Goal: Find specific page/section: Find specific page/section

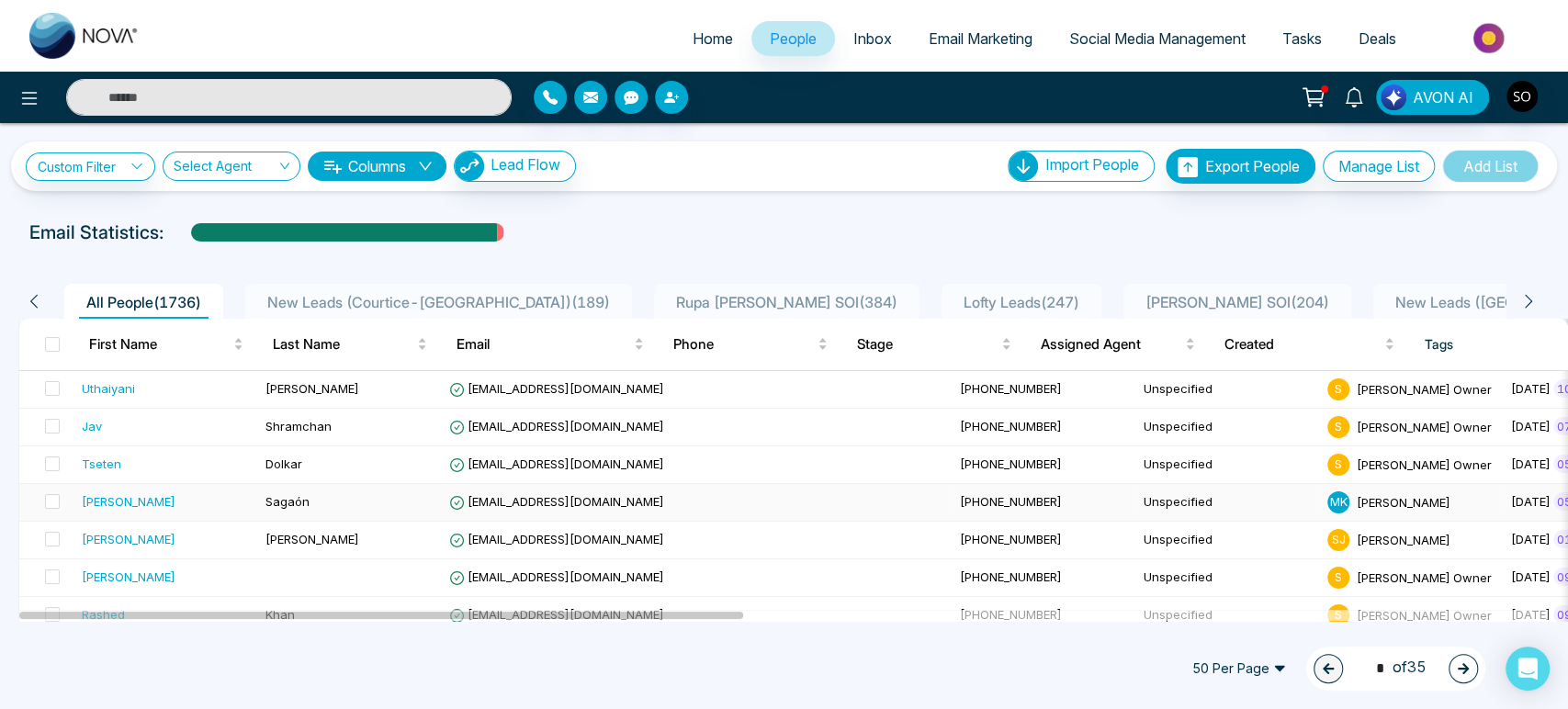
click at [106, 511] on div "[PERSON_NAME]" at bounding box center [128, 501] width 93 height 18
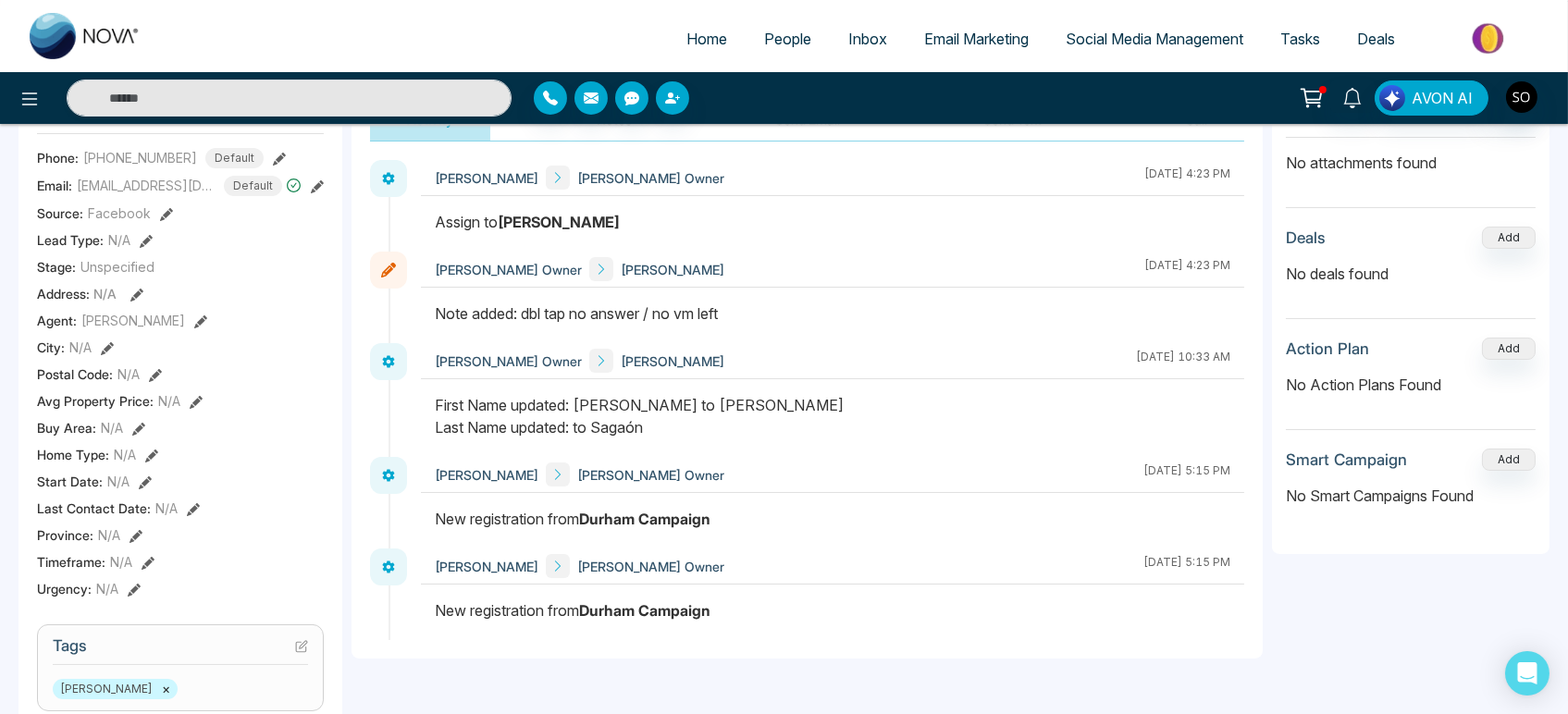
scroll to position [308, 0]
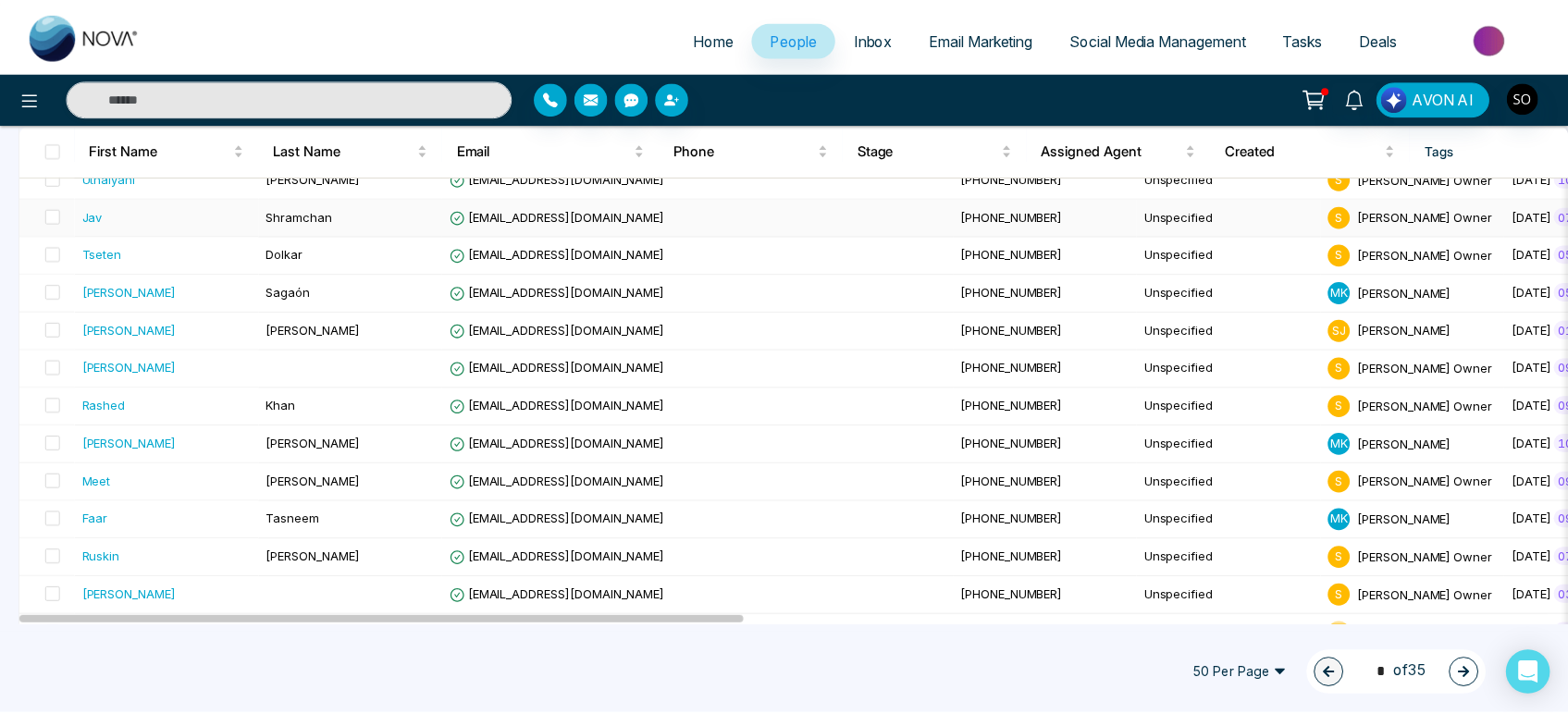
scroll to position [308, 0]
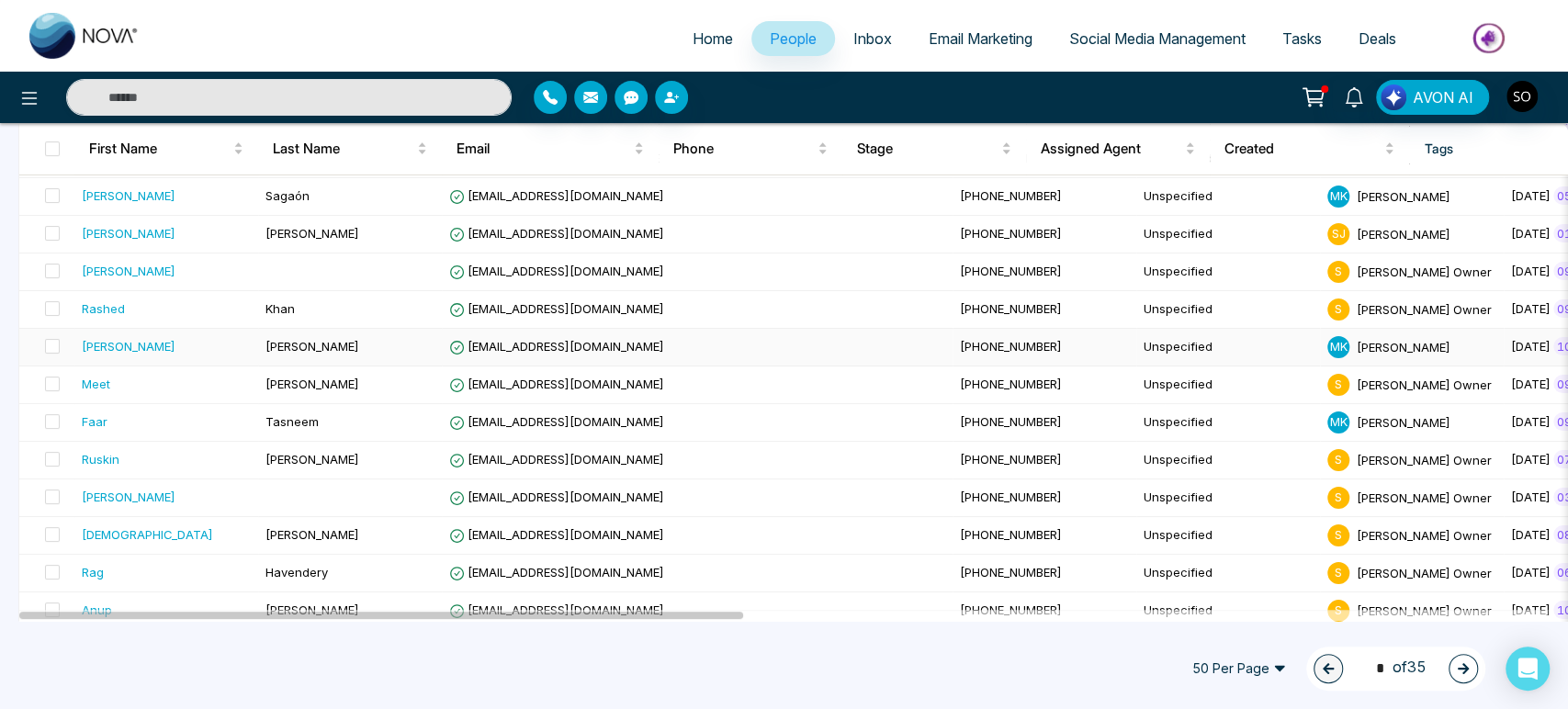
click at [127, 355] on div "[PERSON_NAME]" at bounding box center [166, 346] width 169 height 18
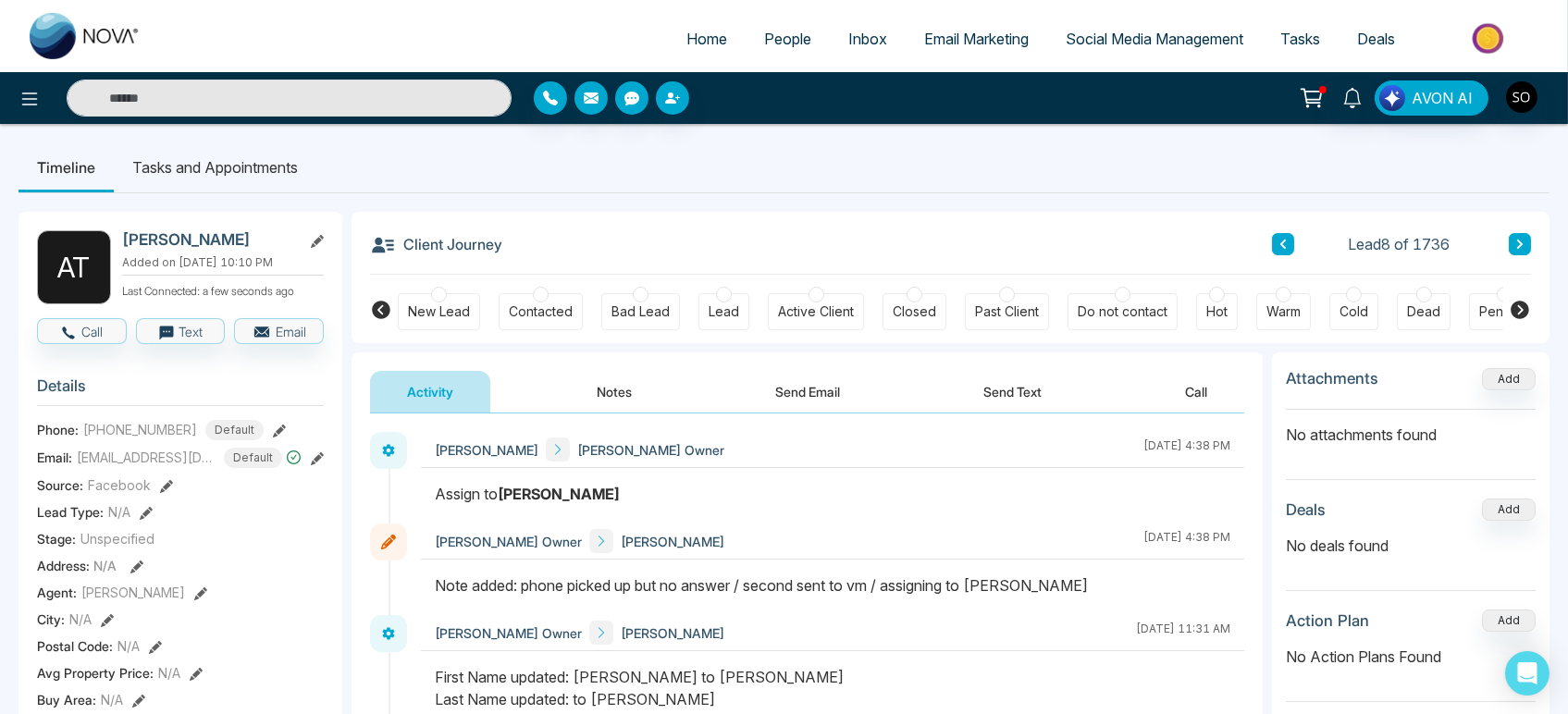
click at [610, 405] on button "Notes" at bounding box center [614, 391] width 109 height 42
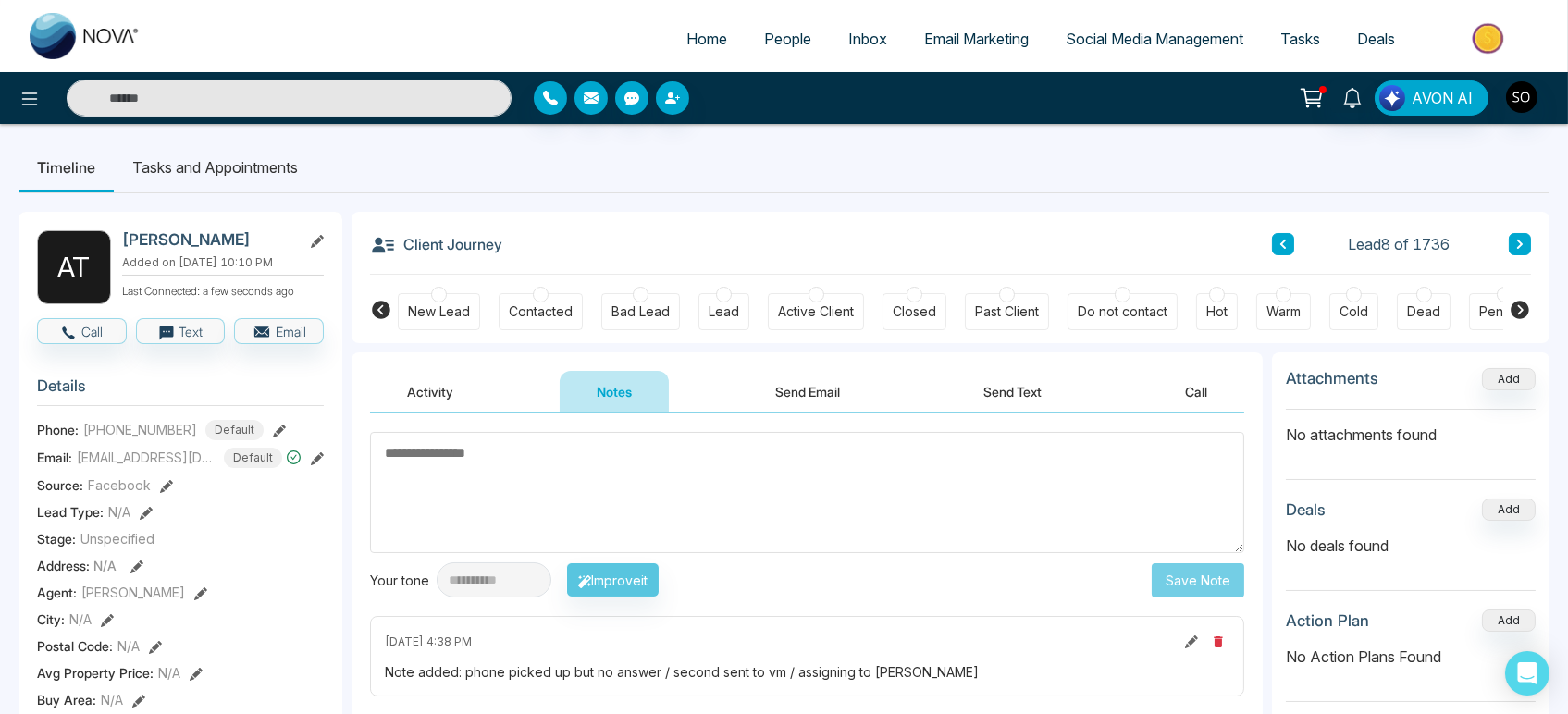
click at [460, 398] on button "Activity" at bounding box center [429, 391] width 120 height 42
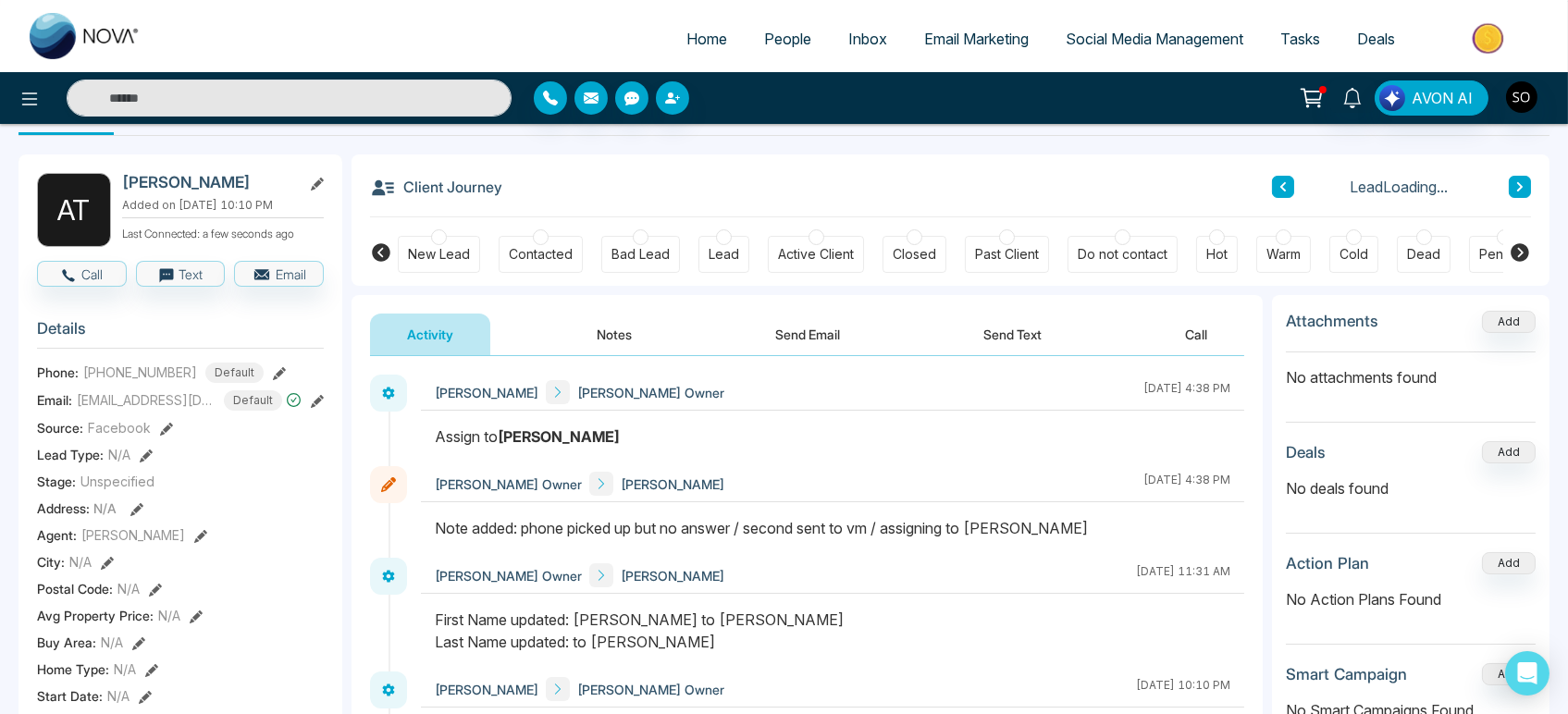
scroll to position [103, 0]
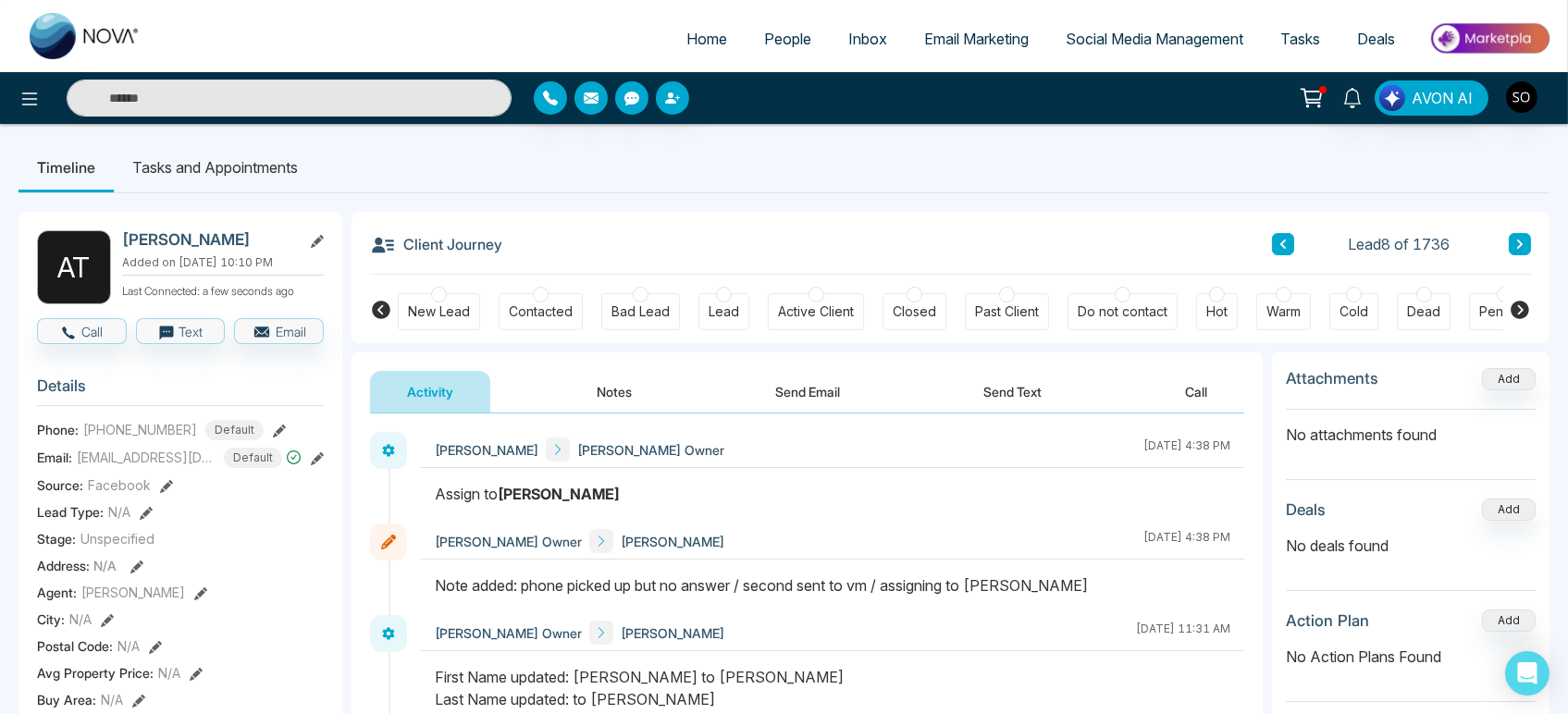
click at [774, 48] on span "People" at bounding box center [787, 38] width 47 height 19
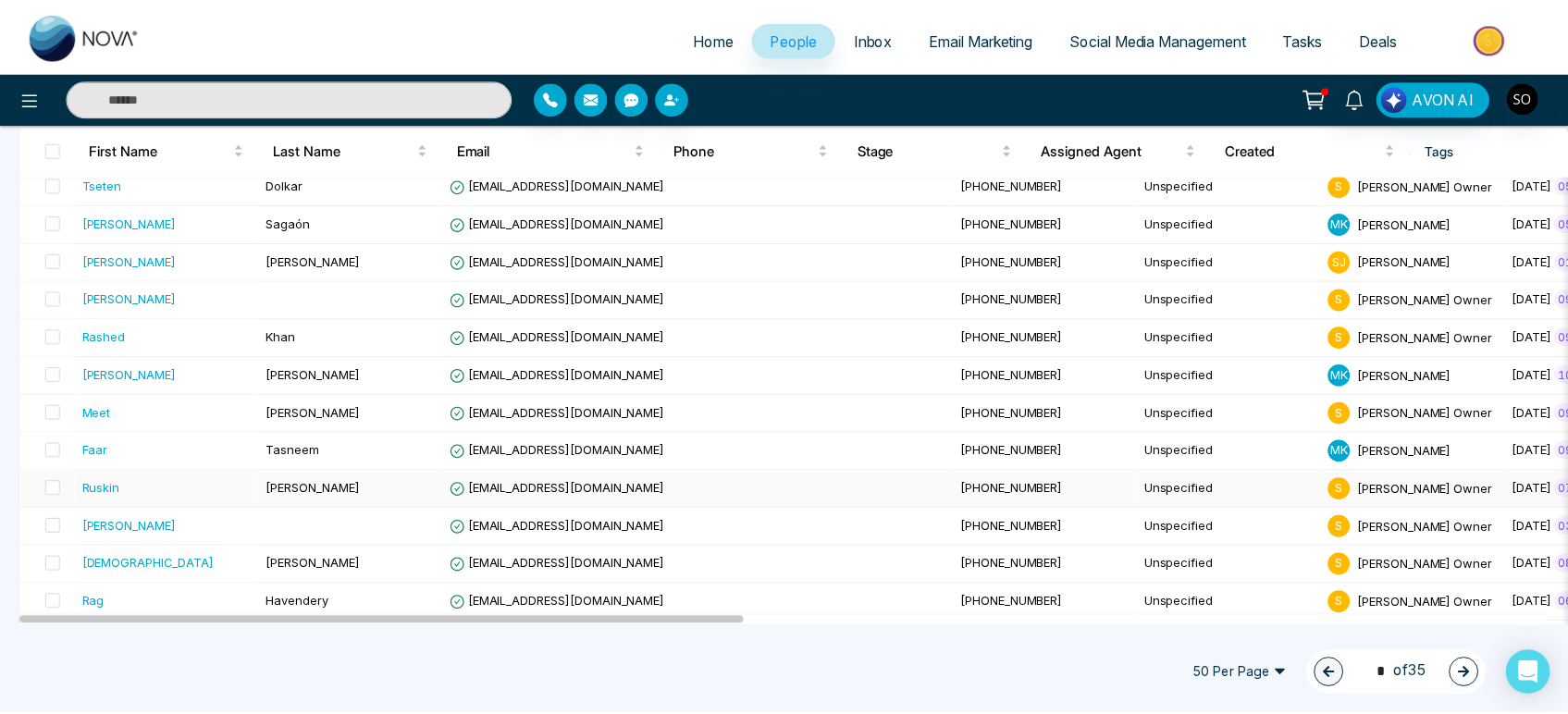
scroll to position [308, 0]
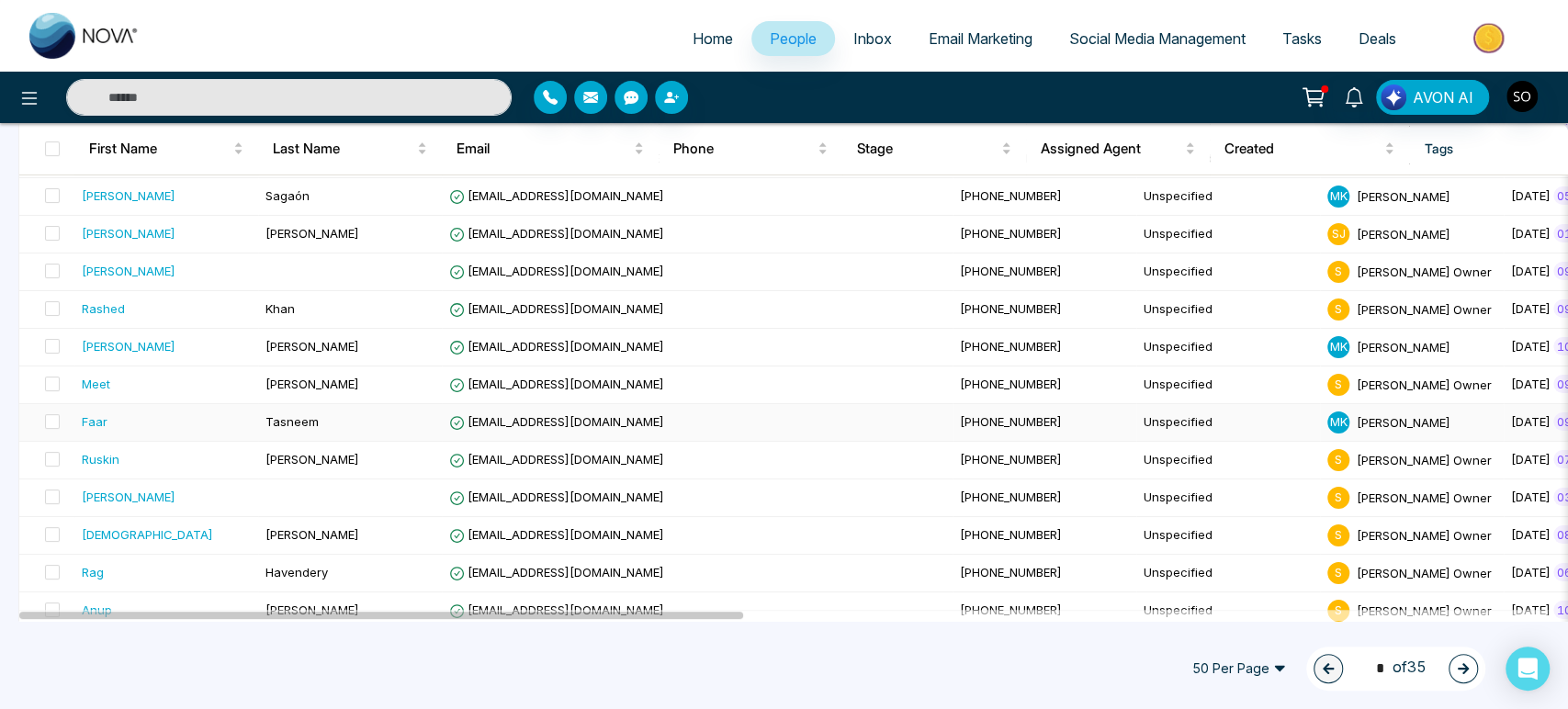
click at [588, 429] on span "[EMAIL_ADDRESS][DOMAIN_NAME]" at bounding box center [556, 422] width 215 height 15
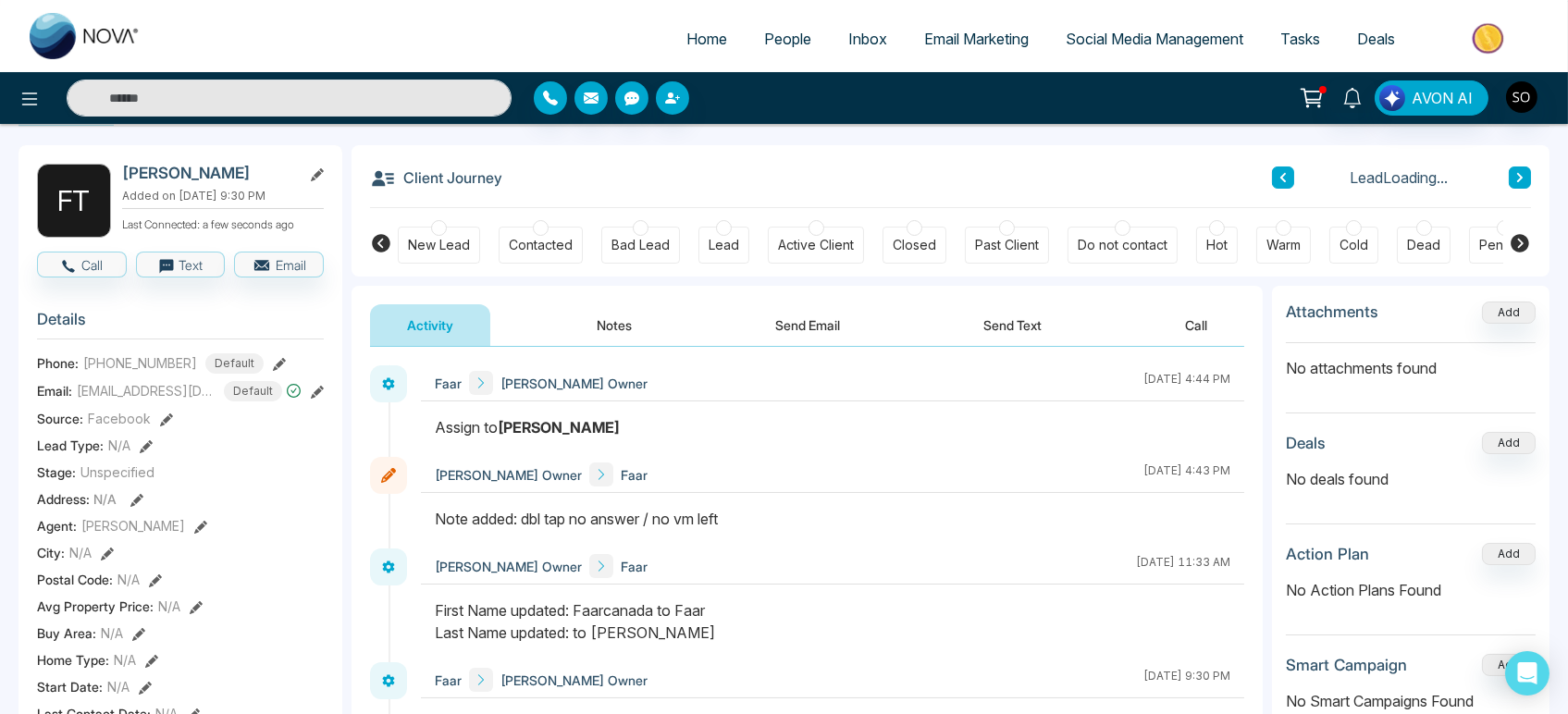
scroll to position [103, 0]
